Goal: Task Accomplishment & Management: Complete application form

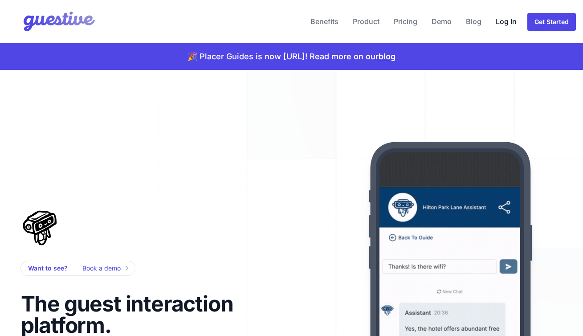
click at [510, 15] on link "Log In" at bounding box center [506, 21] width 28 height 21
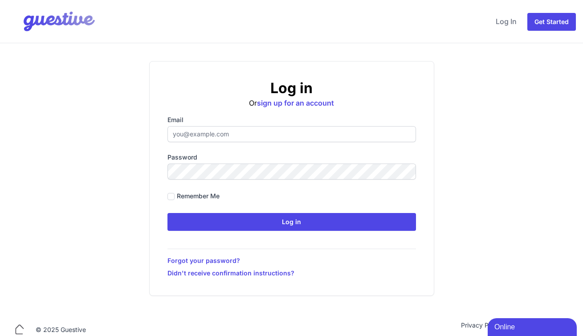
click at [231, 132] on input "Email" at bounding box center [291, 134] width 248 height 16
type input "[EMAIL_ADDRESS][DOMAIN_NAME]"
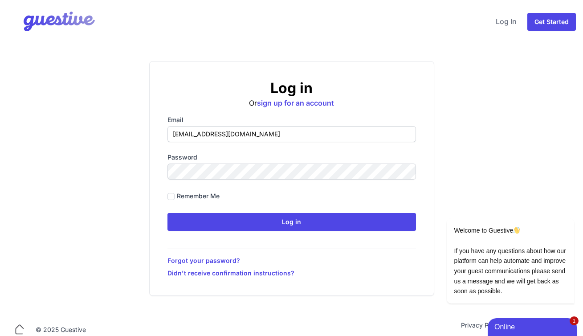
click at [217, 194] on label "Remember me" at bounding box center [198, 195] width 43 height 9
click at [174, 194] on input "Remember me" at bounding box center [170, 196] width 7 height 7
checkbox input "true"
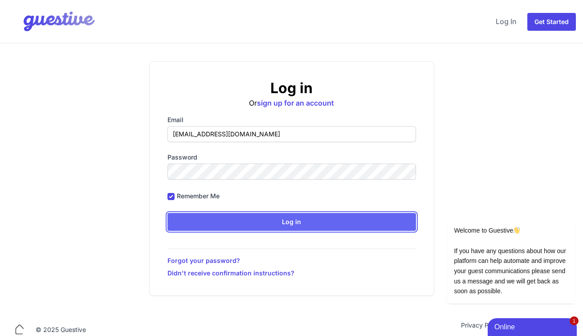
click at [239, 215] on input "Log in" at bounding box center [291, 222] width 248 height 18
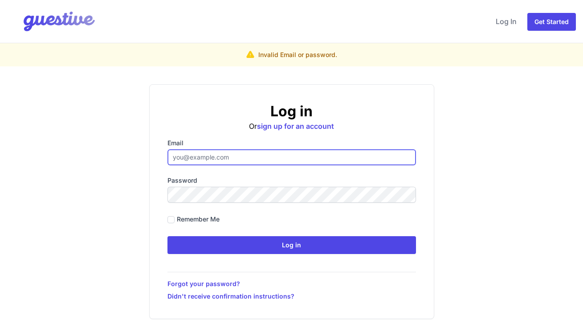
click at [295, 155] on input "Email" at bounding box center [291, 157] width 248 height 16
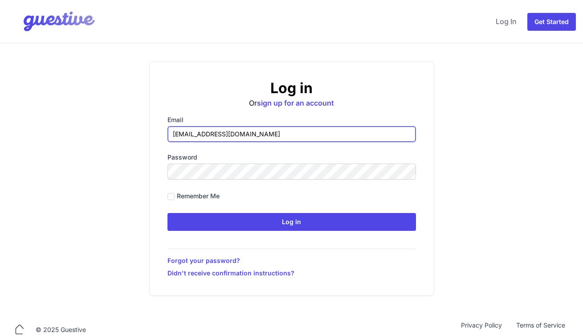
click at [222, 136] on input "[EMAIL_ADDRESS][DOMAIN_NAME]" at bounding box center [291, 134] width 248 height 16
paste input "[PERSON_NAME][EMAIL_ADDRESS]"
type input "[PERSON_NAME][EMAIL_ADDRESS][DOMAIN_NAME]"
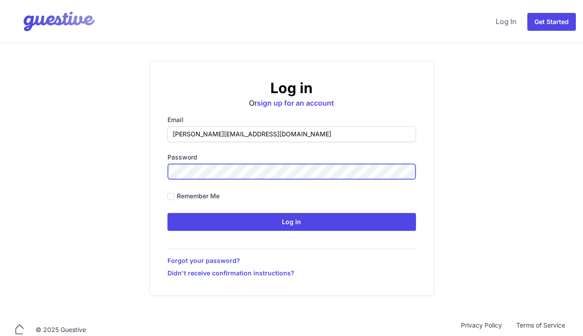
click at [167, 213] on input "Log in" at bounding box center [291, 222] width 248 height 18
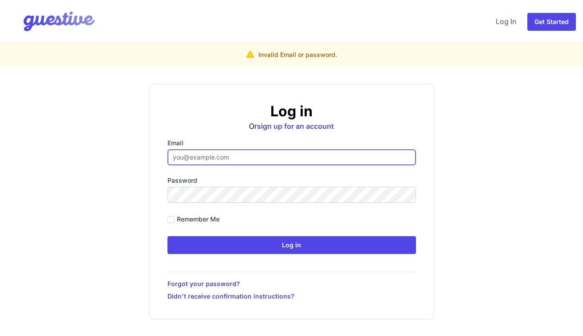
click at [193, 152] on input "Email" at bounding box center [291, 157] width 248 height 16
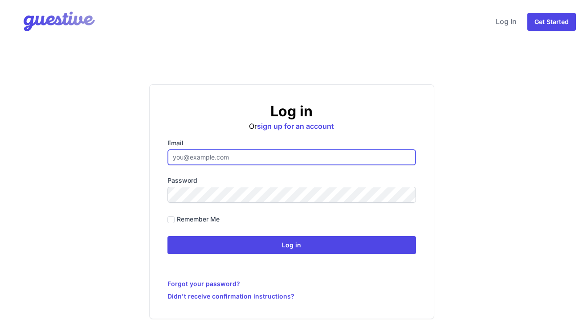
type input "[PERSON_NAME][EMAIL_ADDRESS][DOMAIN_NAME]"
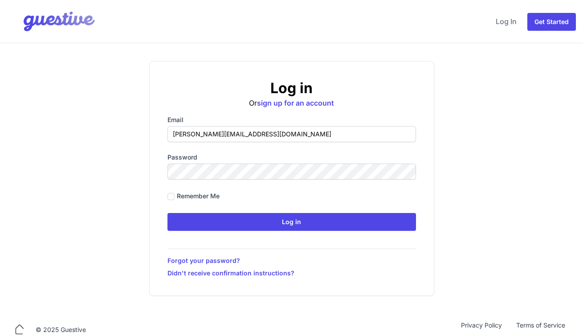
click at [178, 193] on label "Remember me" at bounding box center [198, 195] width 43 height 9
click at [174, 193] on input "Remember me" at bounding box center [170, 196] width 7 height 7
checkbox input "true"
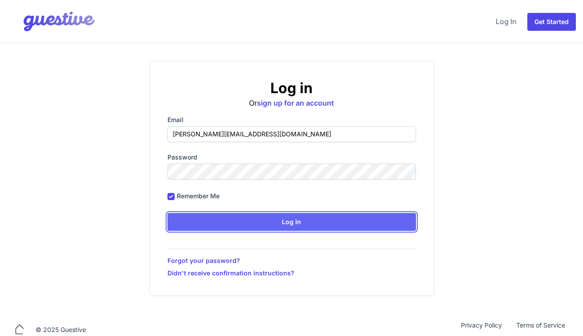
drag, startPoint x: 215, startPoint y: 217, endPoint x: 244, endPoint y: 111, distance: 109.8
click at [244, 113] on div "Log in Or sign up for an account Email [PERSON_NAME][EMAIL_ADDRESS][DOMAIN_NAME…" at bounding box center [291, 178] width 285 height 235
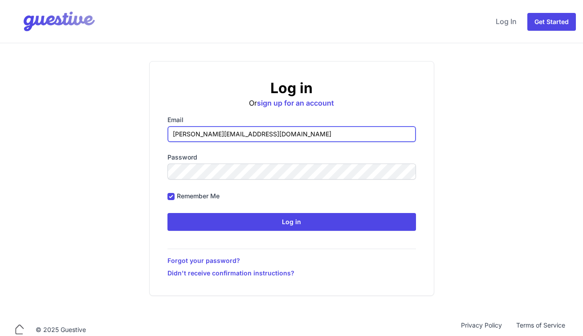
click at [219, 137] on input "[PERSON_NAME][EMAIL_ADDRESS][DOMAIN_NAME]" at bounding box center [291, 134] width 248 height 16
type input "[EMAIL_ADDRESS][DOMAIN_NAME]"
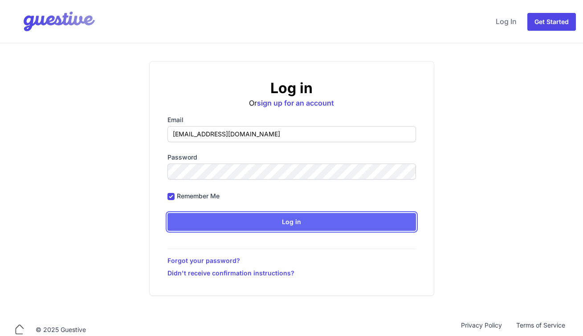
click at [230, 219] on input "Log in" at bounding box center [291, 222] width 248 height 18
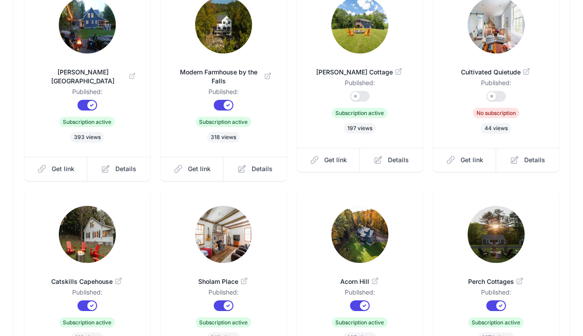
scroll to position [272, 0]
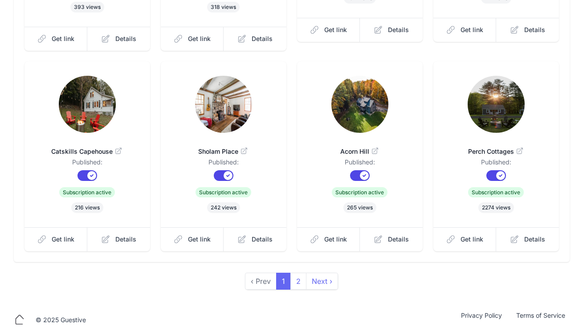
click at [485, 110] on img at bounding box center [495, 104] width 57 height 57
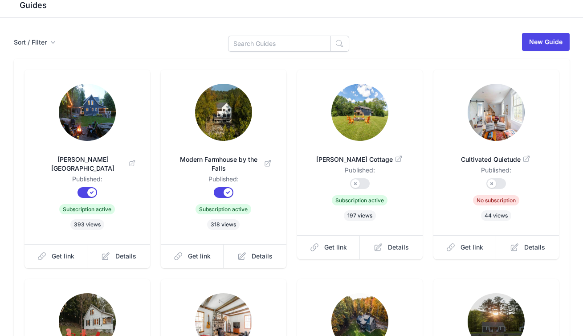
scroll to position [0, 0]
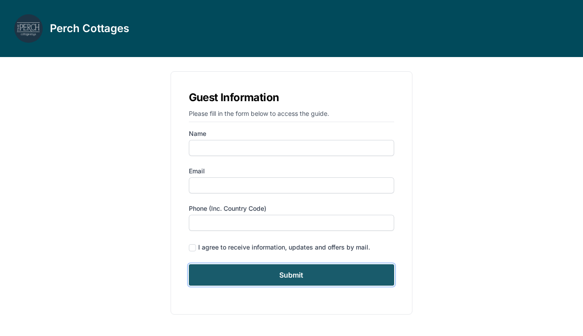
click at [269, 274] on input "Submit" at bounding box center [292, 274] width 206 height 21
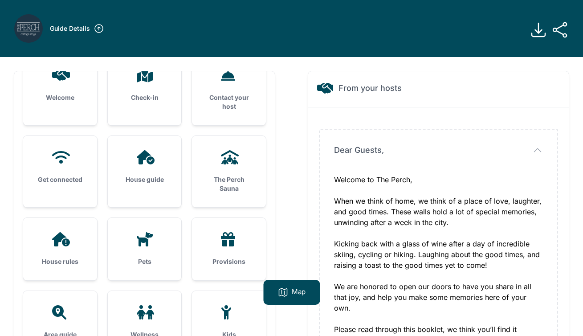
scroll to position [28, 0]
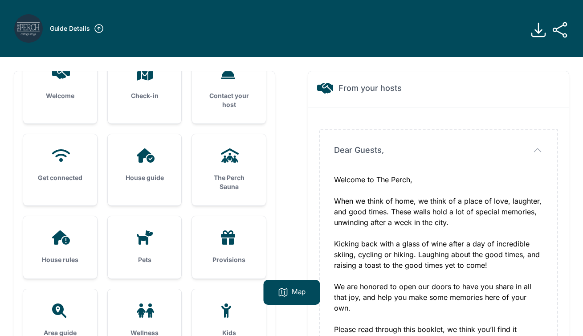
click at [243, 161] on div at bounding box center [228, 155] width 45 height 14
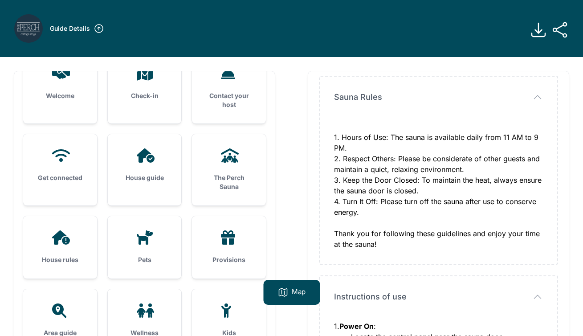
scroll to position [57, 0]
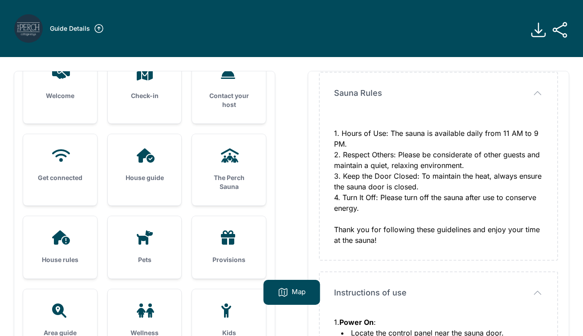
drag, startPoint x: 343, startPoint y: 132, endPoint x: 426, endPoint y: 209, distance: 113.1
click at [426, 209] on div "1. Hours of Use: The sauna is available daily from 11 AM to 9 PM. 2. Respect Ot…" at bounding box center [438, 181] width 209 height 128
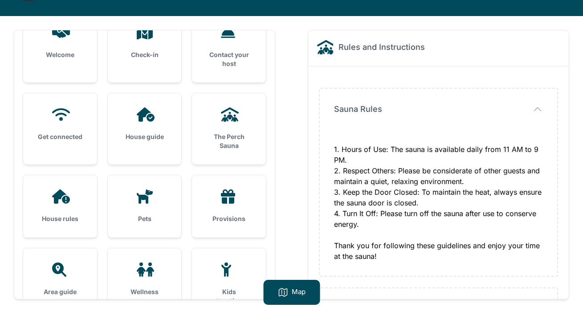
scroll to position [0, 0]
